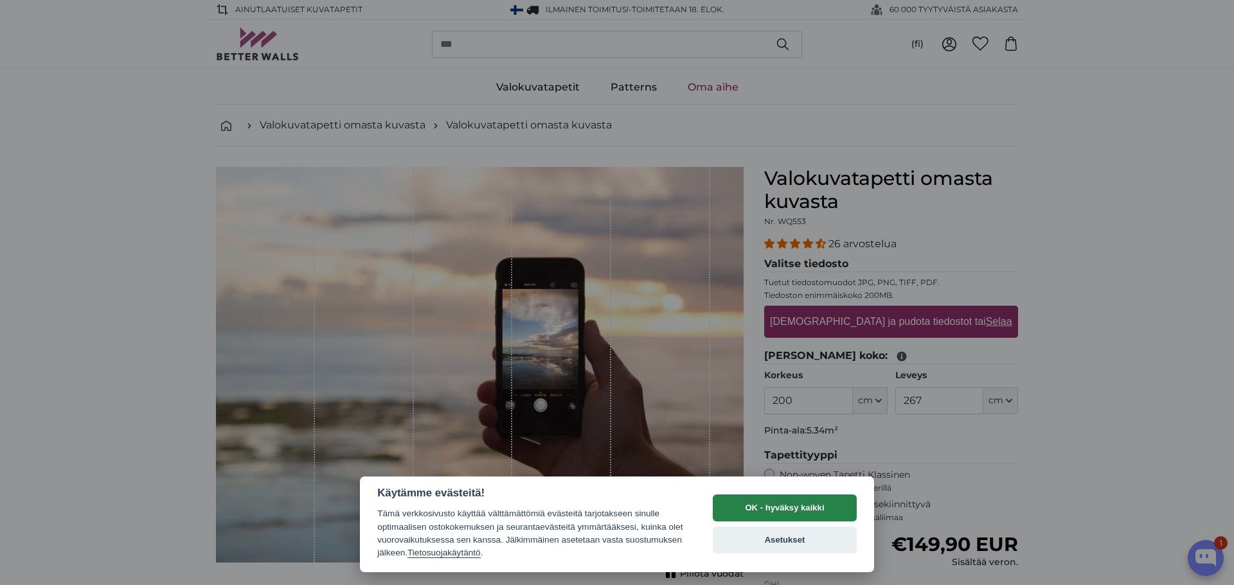
click at [775, 510] on button "OK - hyväksy kaikki" at bounding box center [785, 508] width 144 height 27
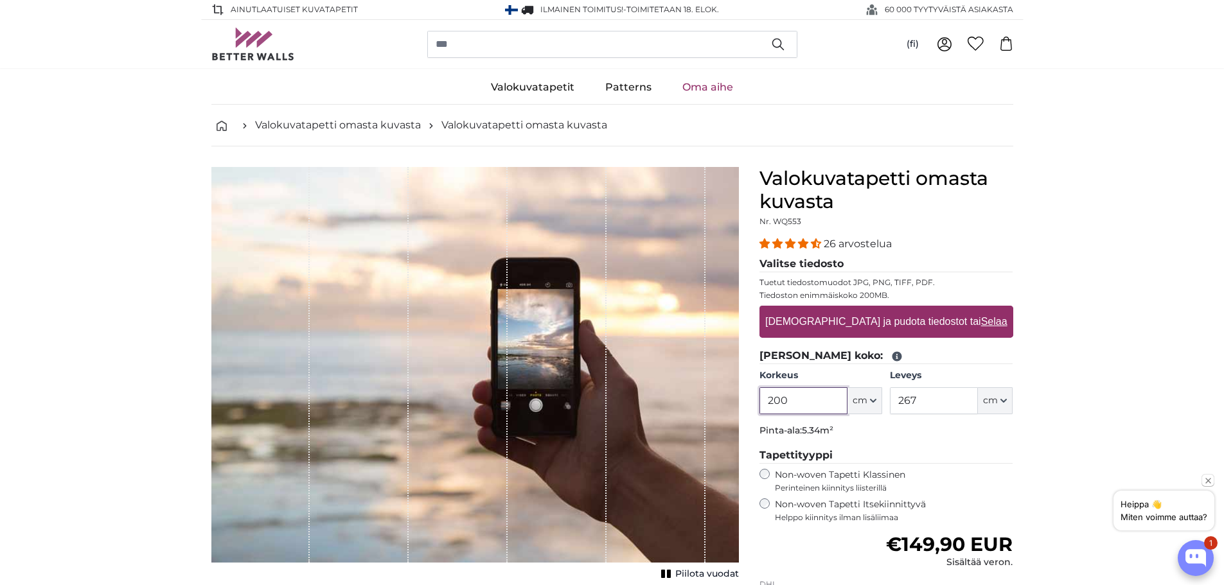
drag, startPoint x: 805, startPoint y: 400, endPoint x: 738, endPoint y: 401, distance: 66.2
click at [738, 401] on product-detail "[PERSON_NAME] kuva Piilota vuodat Valokuvatapetti omasta kuvasta Nr. WQ553 26 a…" at bounding box center [612, 445] width 823 height 597
type input "260"
drag, startPoint x: 934, startPoint y: 398, endPoint x: 920, endPoint y: 400, distance: 14.2
click at [920, 400] on input "267" at bounding box center [934, 401] width 88 height 27
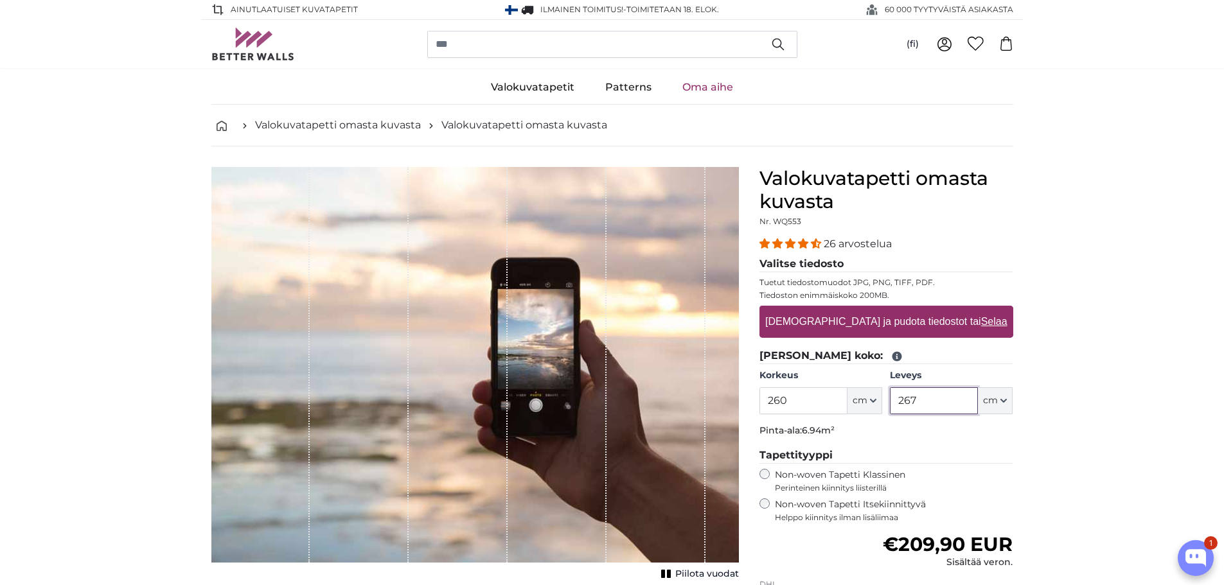
click at [920, 400] on input "267" at bounding box center [934, 401] width 88 height 27
drag, startPoint x: 920, startPoint y: 400, endPoint x: 868, endPoint y: 408, distance: 52.7
click at [868, 408] on div "Korkeus 260 ft cm Centimeter (cm) Inches (inch) Feet (ft. in.) Leveys 267 ft cm…" at bounding box center [887, 392] width 254 height 45
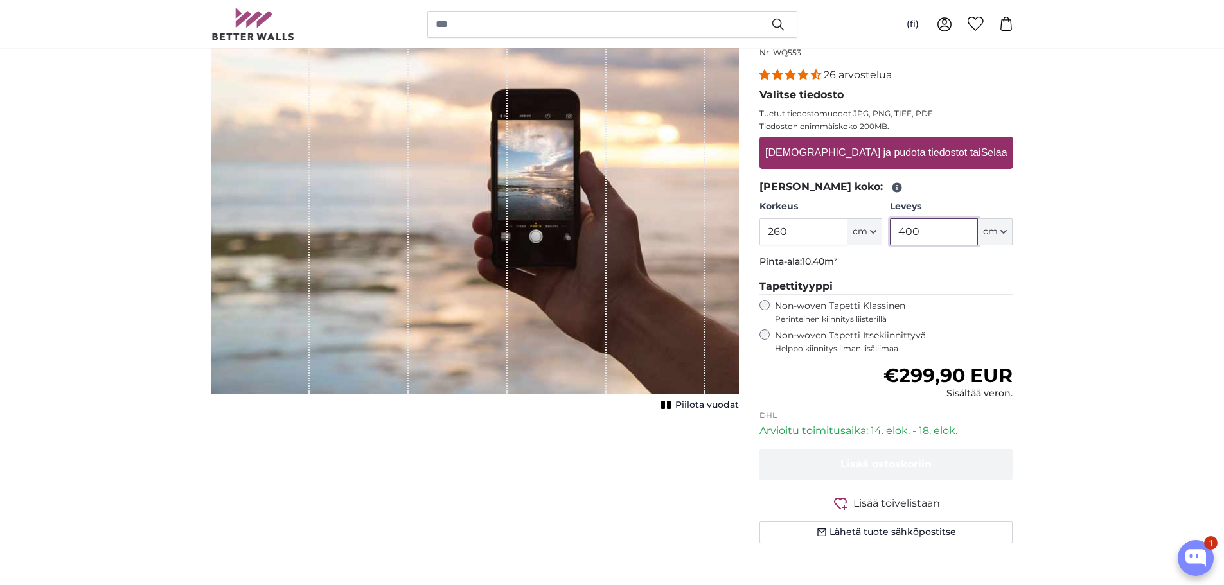
scroll to position [193, 0]
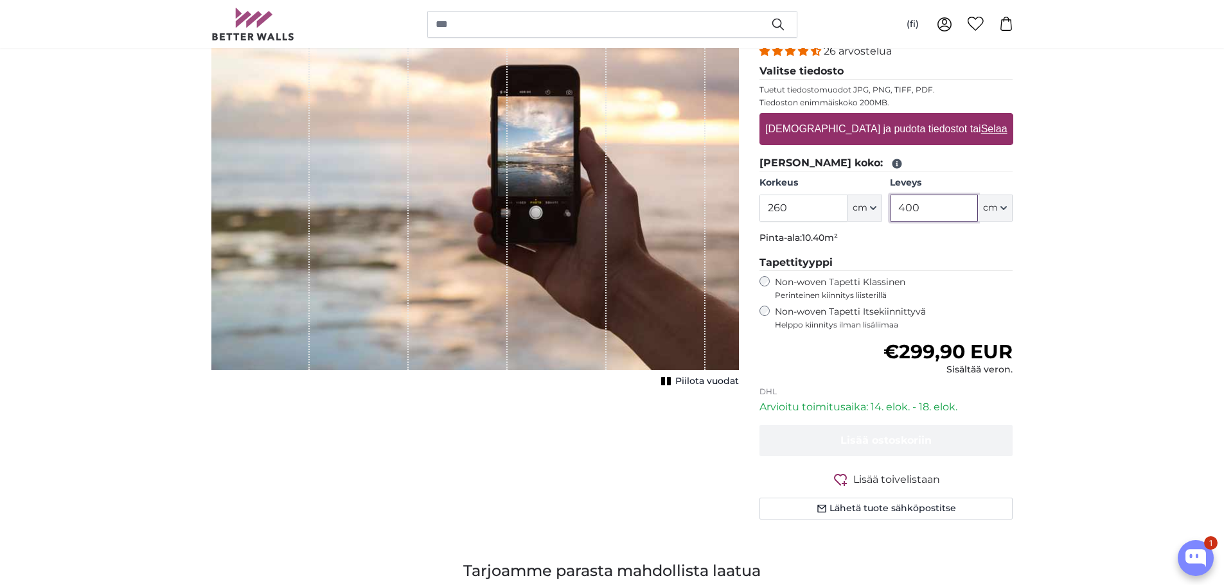
type input "400"
